Goal: Task Accomplishment & Management: Use online tool/utility

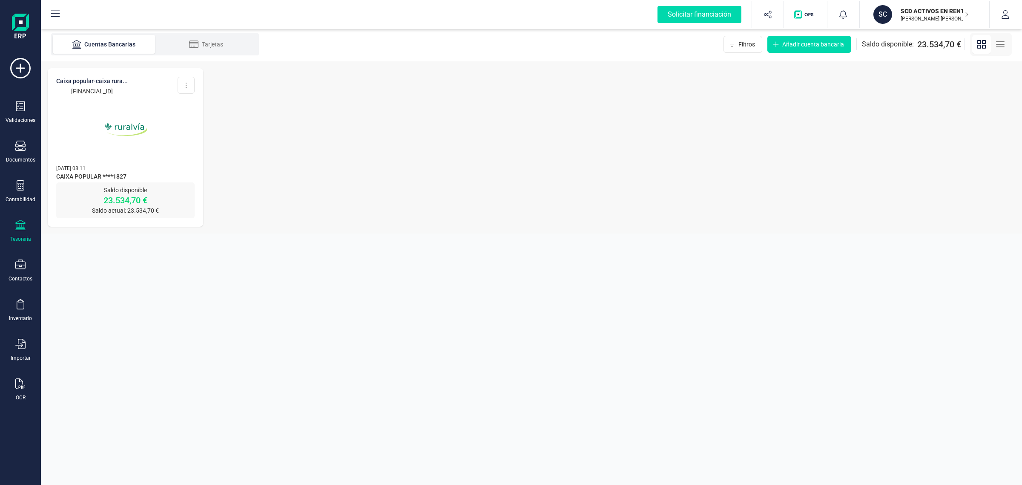
click at [109, 115] on img at bounding box center [126, 130] width 72 height 72
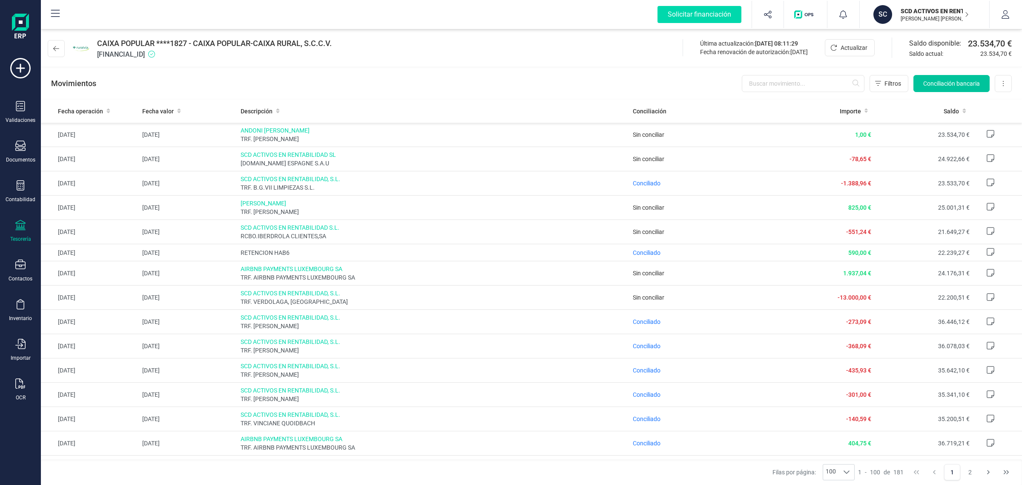
click at [940, 82] on span "Conciliación bancaria" at bounding box center [951, 83] width 57 height 9
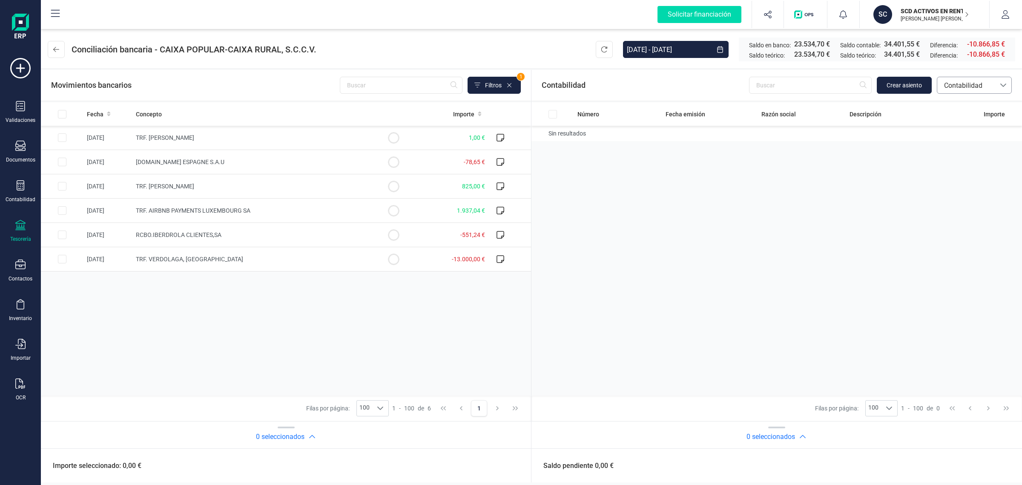
click at [955, 82] on span "Contabilidad" at bounding box center [966, 85] width 51 height 10
click at [956, 142] on span "Facturas" at bounding box center [956, 143] width 26 height 10
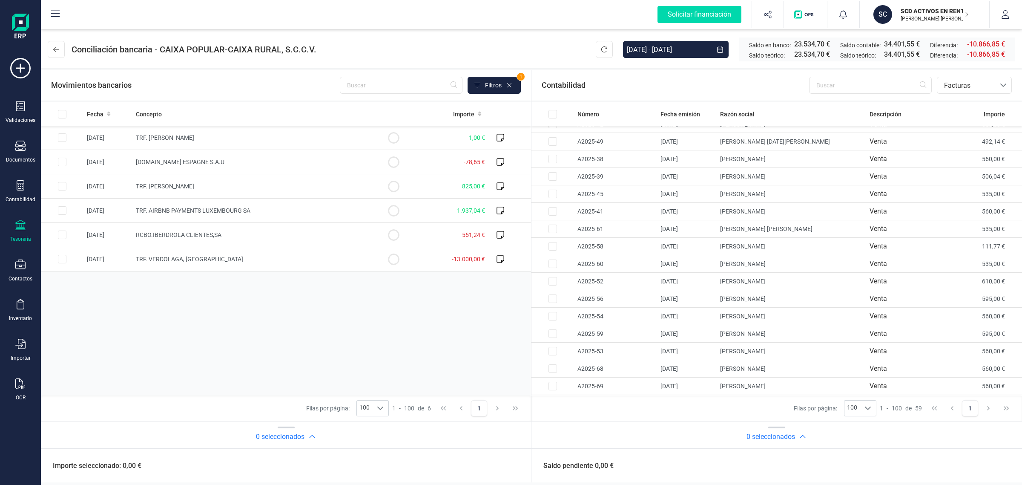
scroll to position [692, 0]
drag, startPoint x: 842, startPoint y: 81, endPoint x: 840, endPoint y: 86, distance: 4.8
click at [841, 83] on input "text" at bounding box center [870, 85] width 123 height 17
type input "ib"
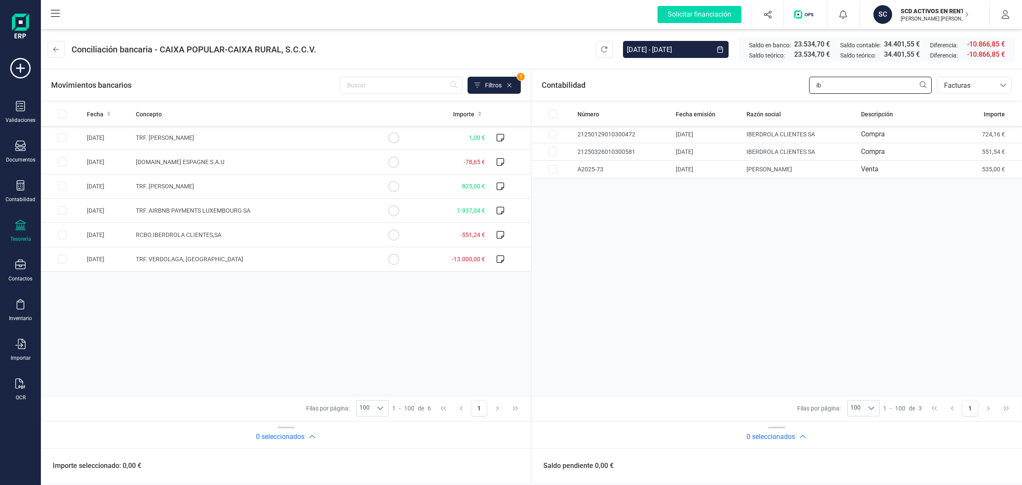
drag, startPoint x: 842, startPoint y: 89, endPoint x: 791, endPoint y: 100, distance: 52.2
click at [791, 100] on div "Contabilidad ib bancos.conciliacion.modal.headerInvoce bancos.conciliacion.moda…" at bounding box center [776, 85] width 490 height 31
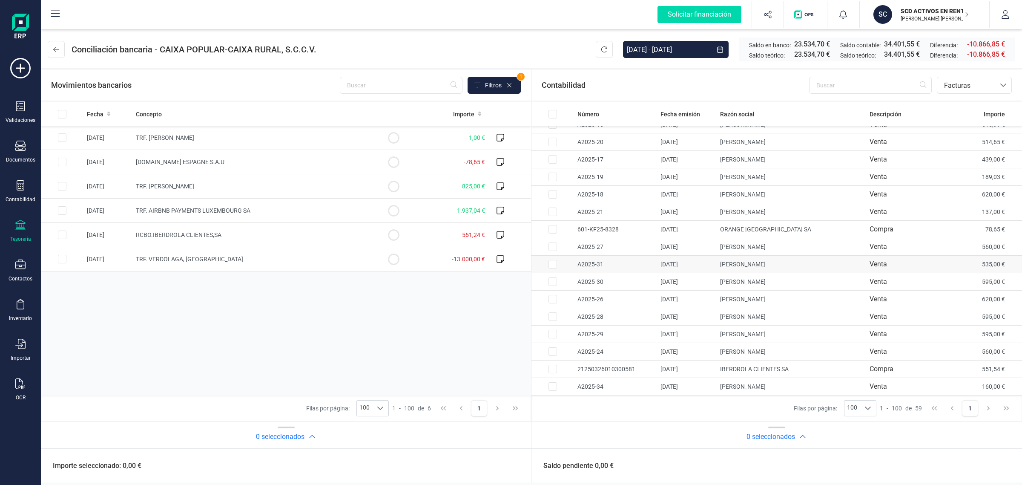
scroll to position [266, 0]
